Goal: Task Accomplishment & Management: Complete application form

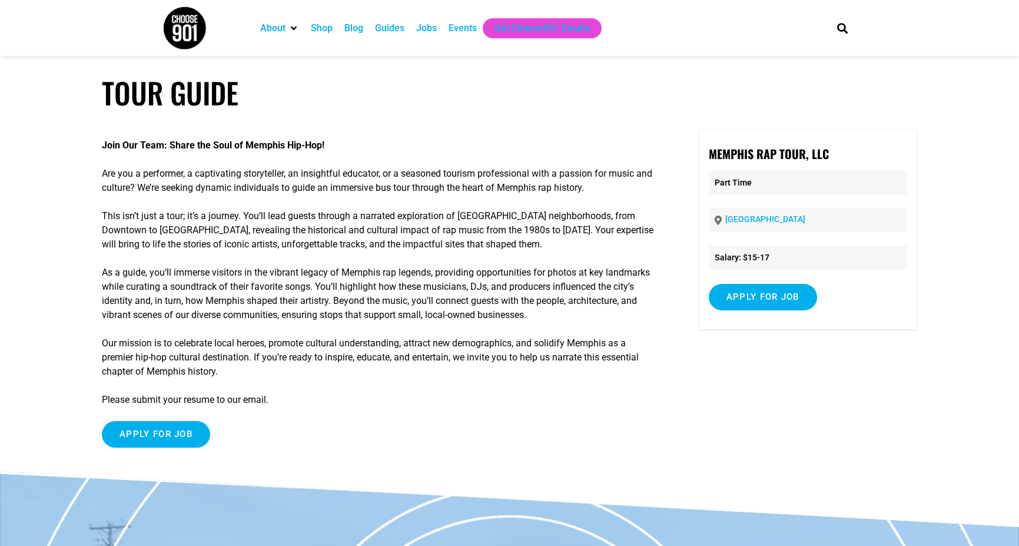
click at [425, 26] on div "Jobs" at bounding box center [426, 28] width 21 height 14
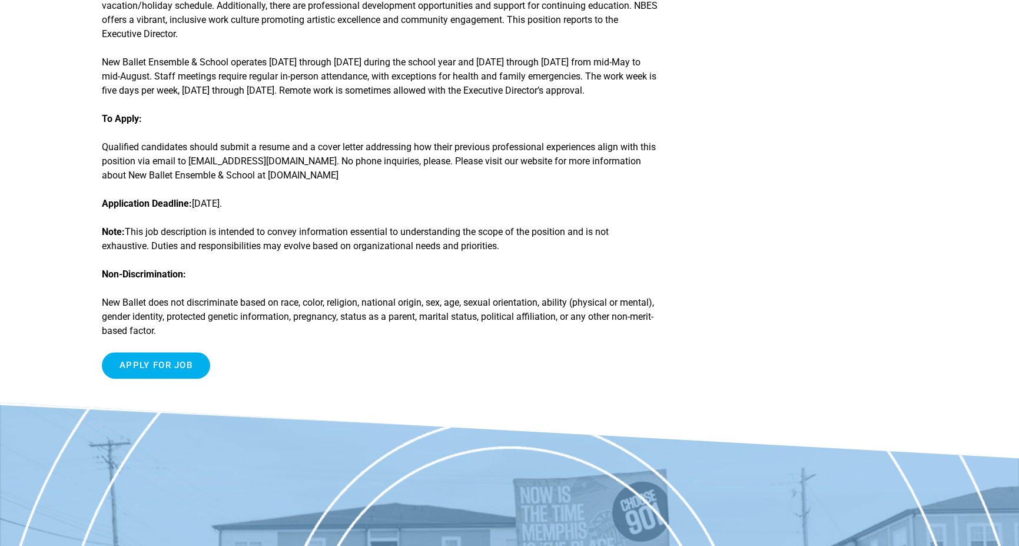
scroll to position [1413, 0]
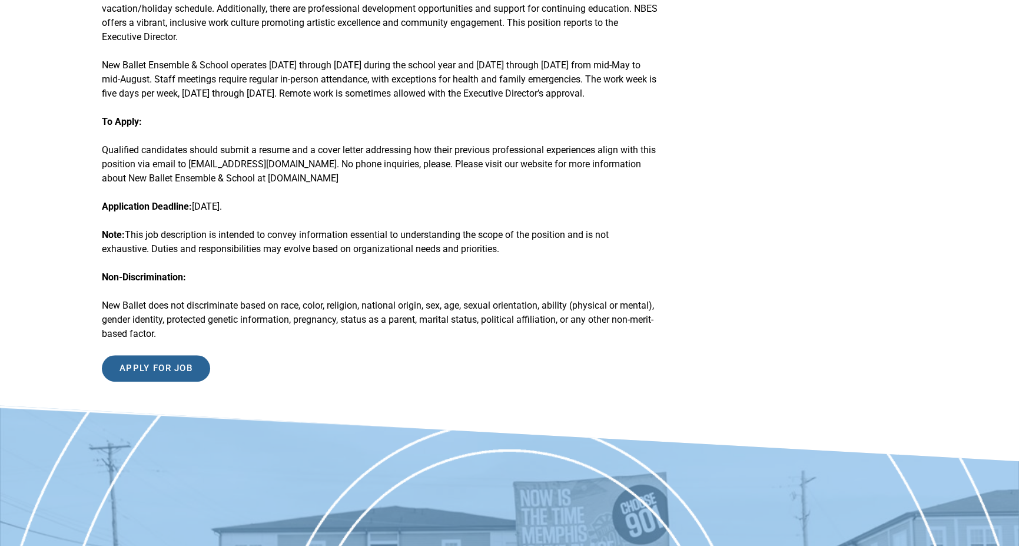
click at [162, 355] on input "Apply for job" at bounding box center [156, 368] width 108 height 26
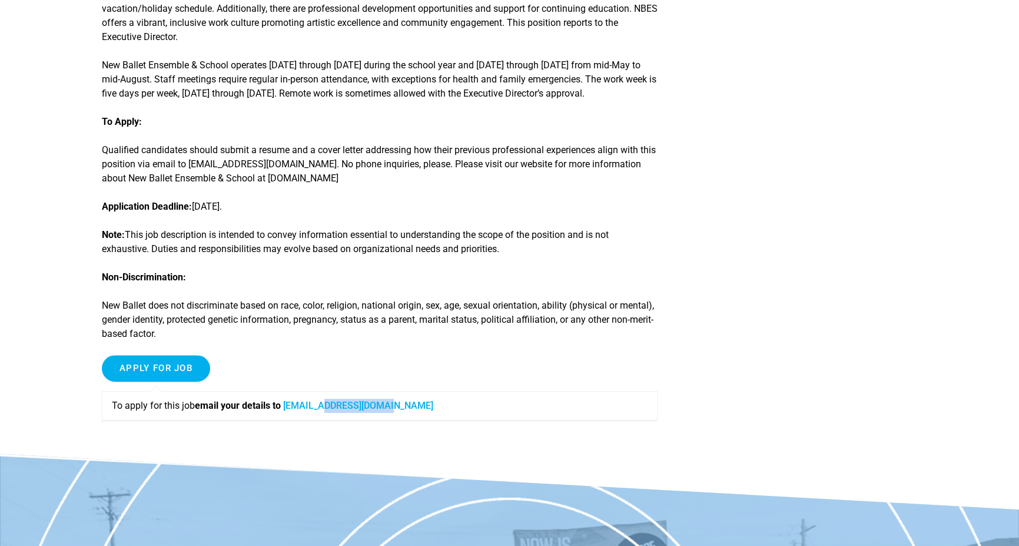
drag, startPoint x: 402, startPoint y: 379, endPoint x: 328, endPoint y: 383, distance: 74.3
click at [328, 399] on p "To apply for this job email your details to careers@newballet.org" at bounding box center [380, 406] width 536 height 14
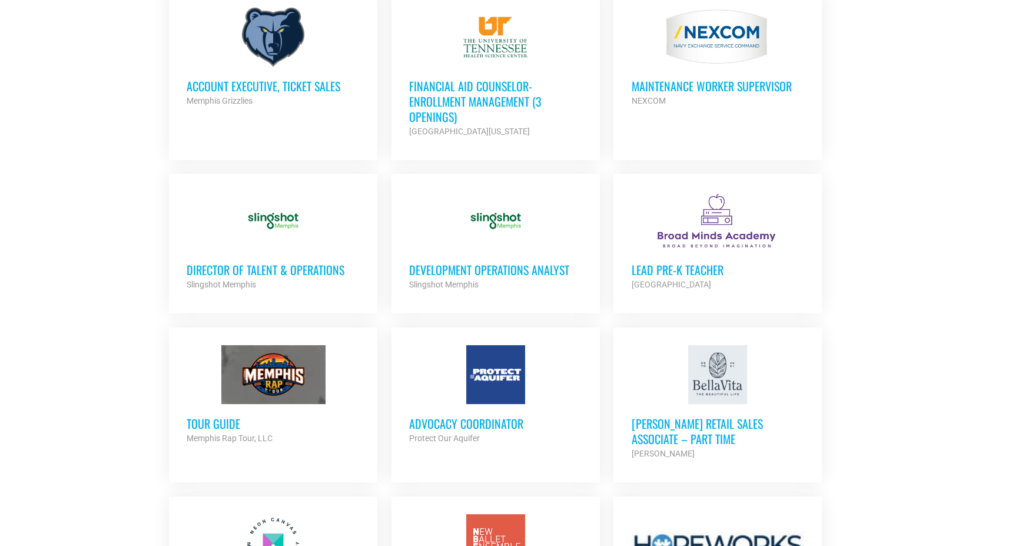
scroll to position [883, 0]
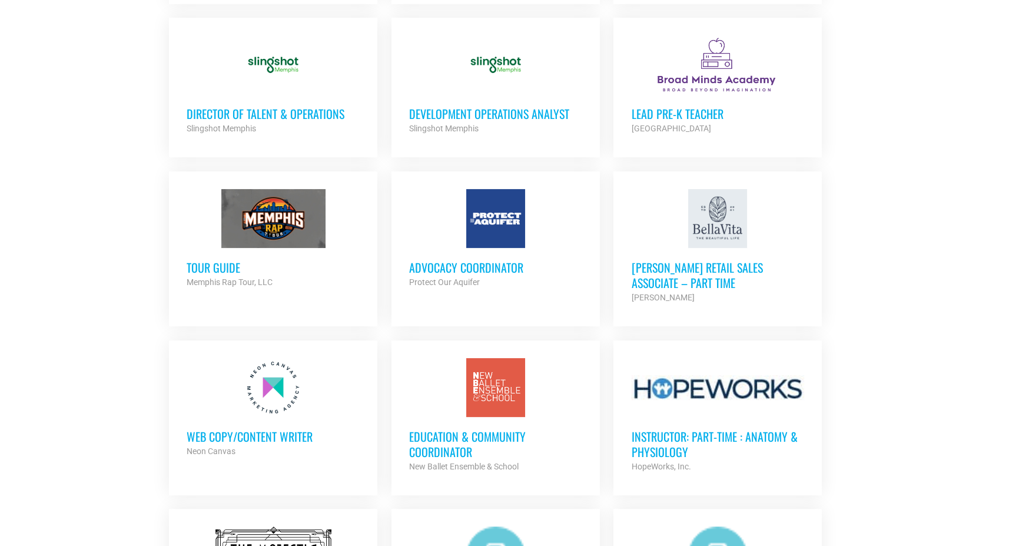
click at [453, 434] on h3 "Education & Community Coordinator" at bounding box center [495, 444] width 173 height 31
